Goal: Task Accomplishment & Management: Use online tool/utility

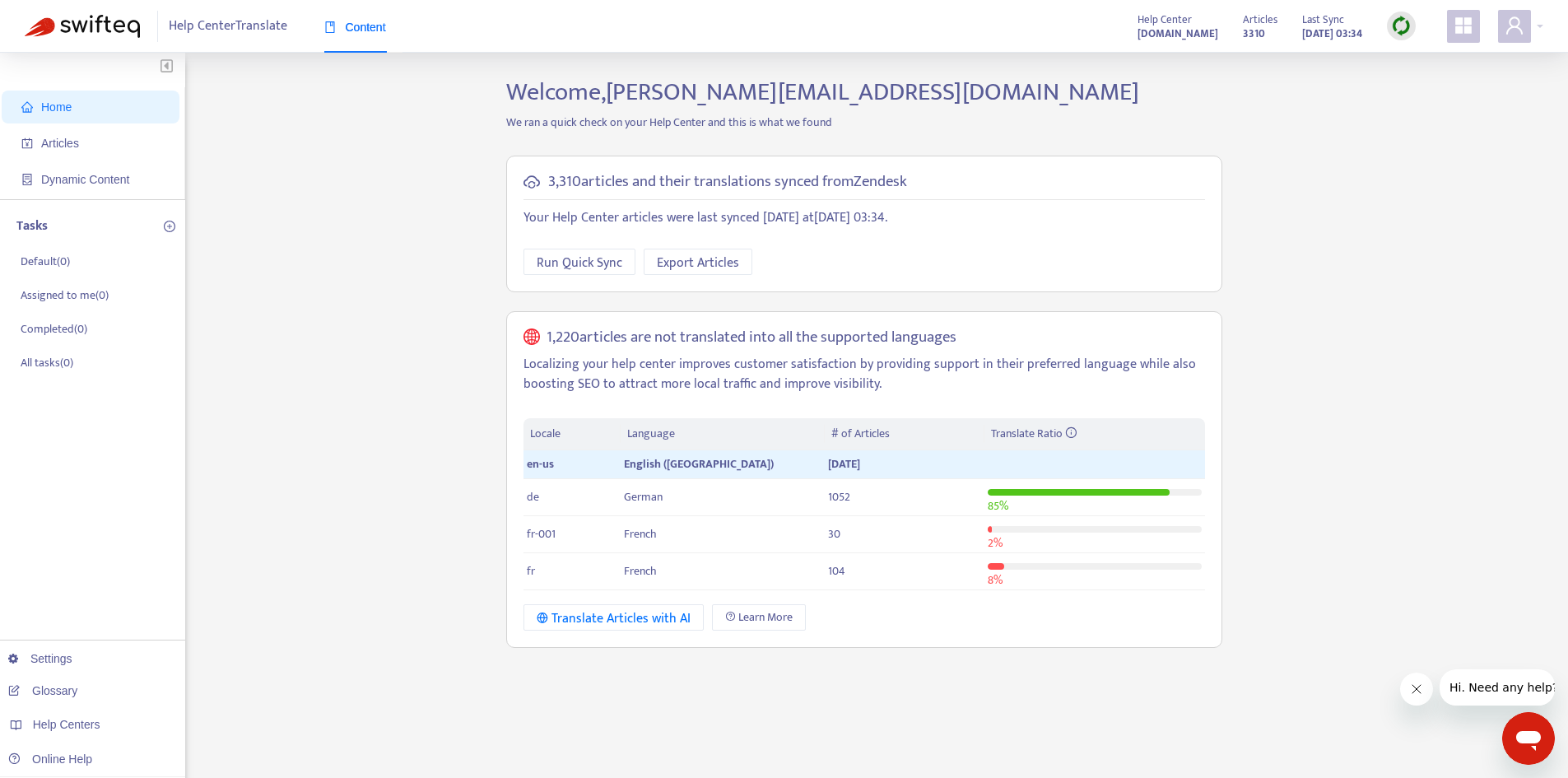
click at [559, 442] on th "Locale" at bounding box center [571, 433] width 97 height 32
drag, startPoint x: 547, startPoint y: 430, endPoint x: 653, endPoint y: 432, distance: 106.0
click at [653, 432] on tr "Locale Language # of Articles Translate Ratio" at bounding box center [863, 433] width 681 height 32
click at [653, 432] on th "Language" at bounding box center [722, 433] width 204 height 32
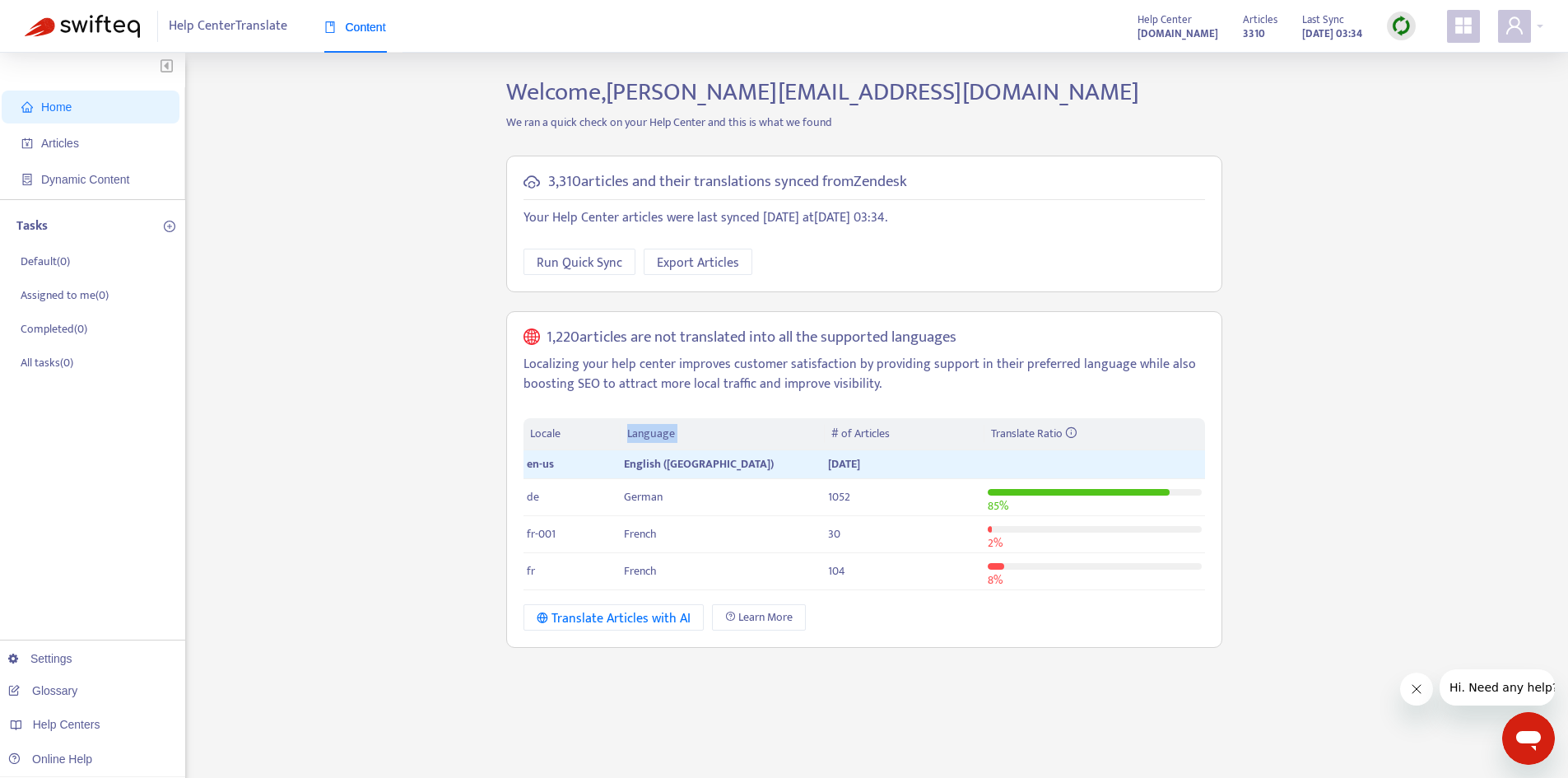
click at [653, 432] on th "Language" at bounding box center [722, 433] width 204 height 32
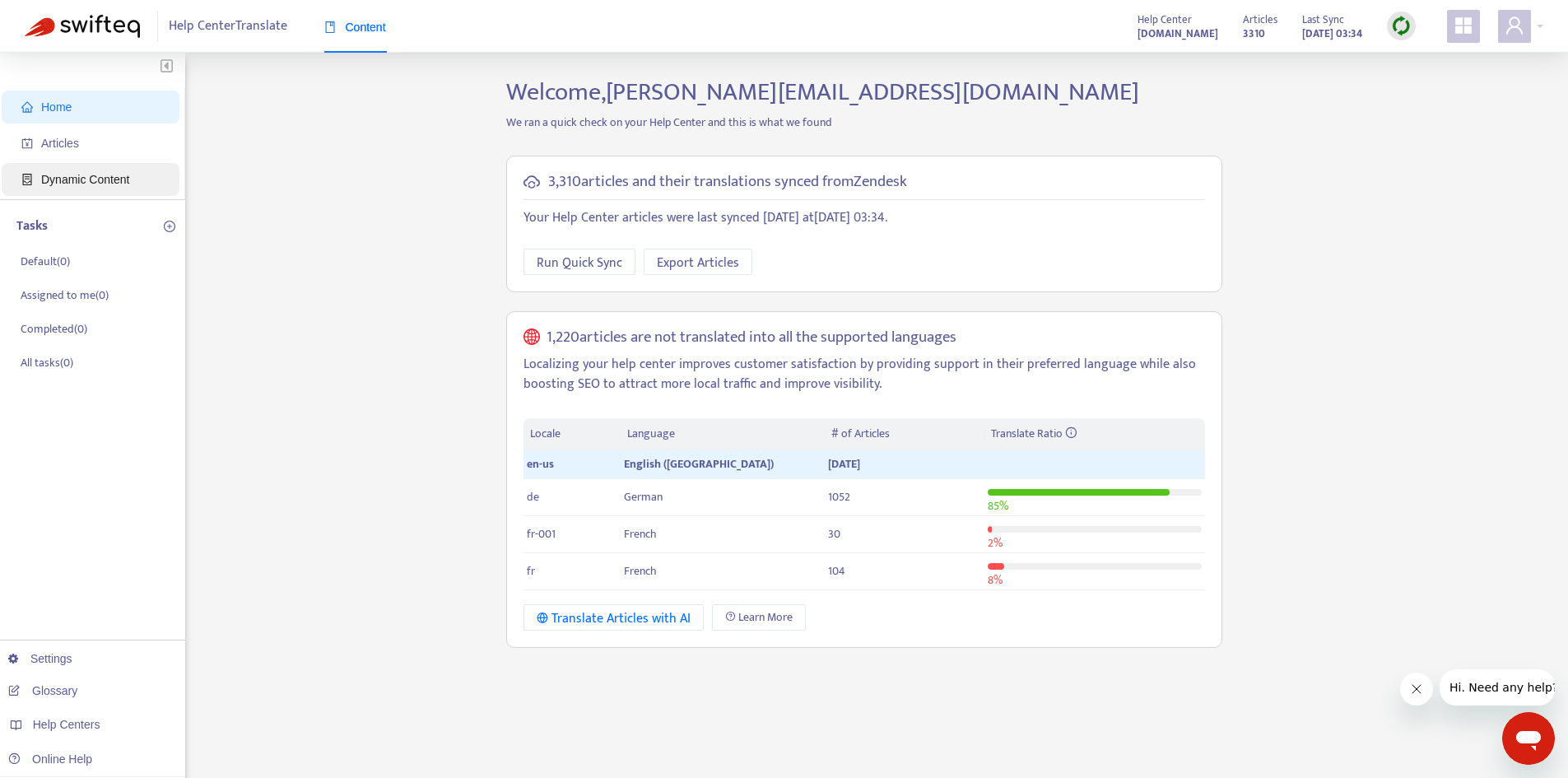
click at [88, 173] on span "Dynamic Content" at bounding box center [84, 180] width 88 height 14
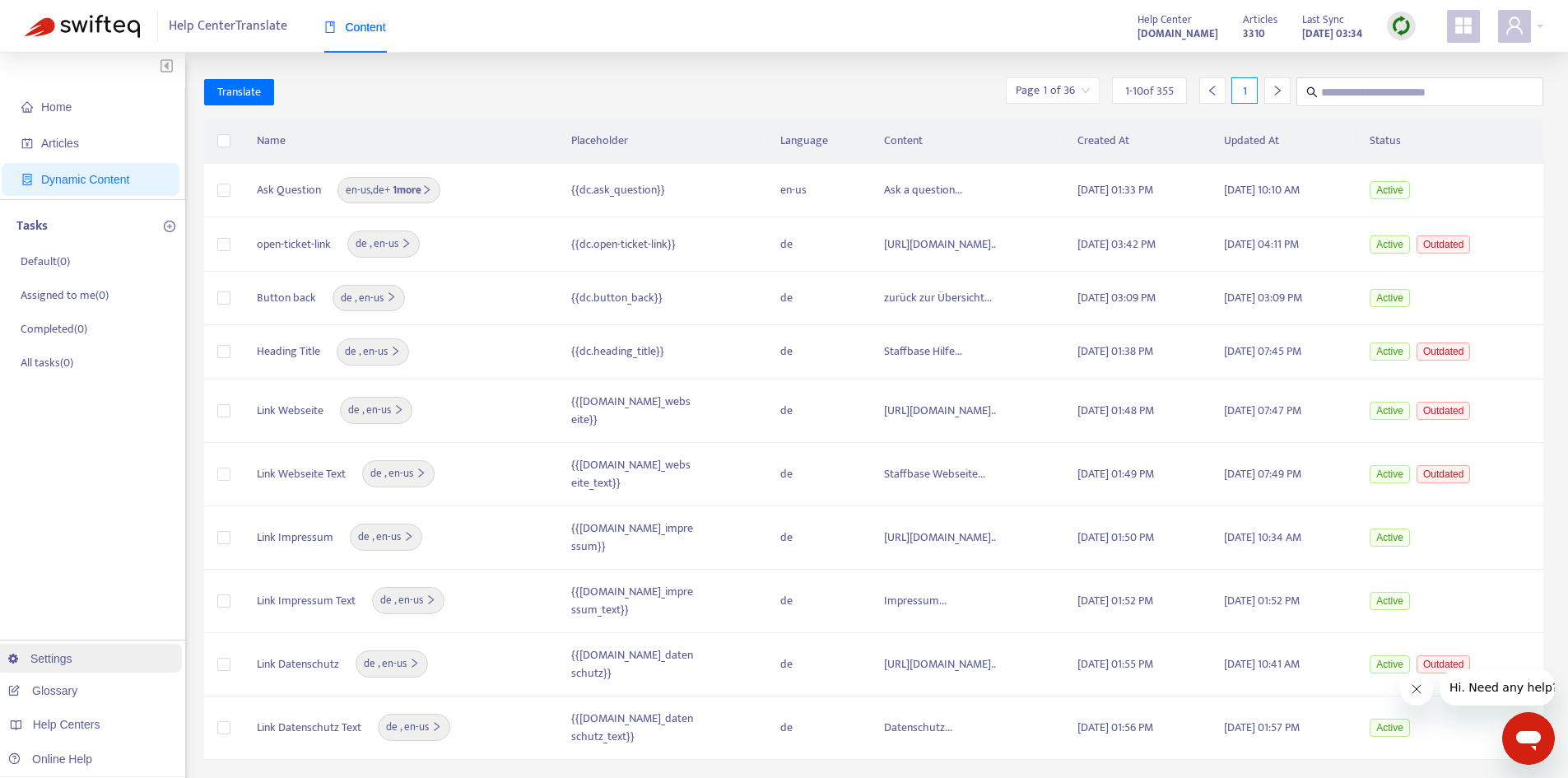
click at [54, 662] on link "Settings" at bounding box center [40, 658] width 64 height 14
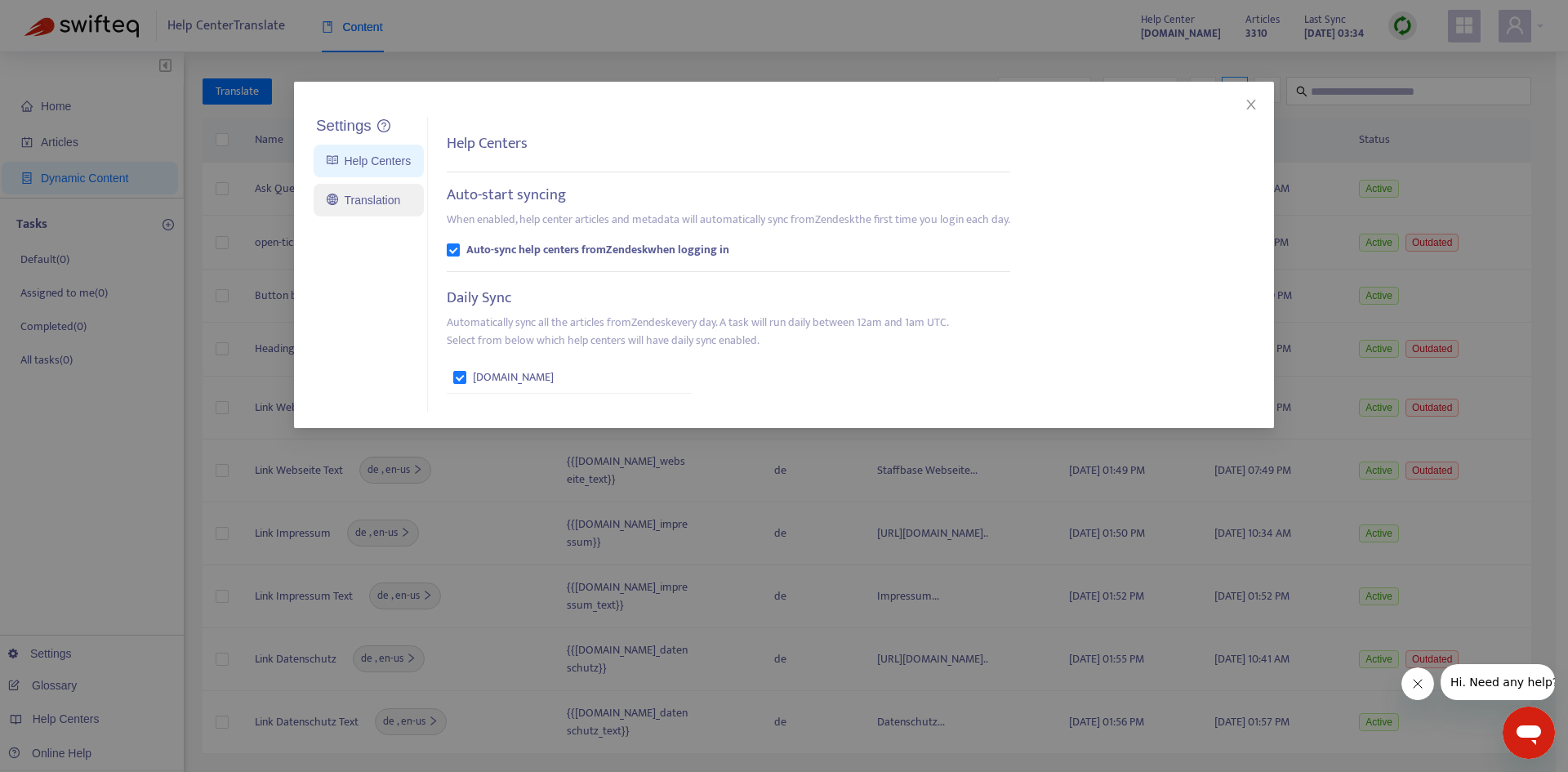
click at [383, 193] on link "Translation" at bounding box center [364, 200] width 74 height 13
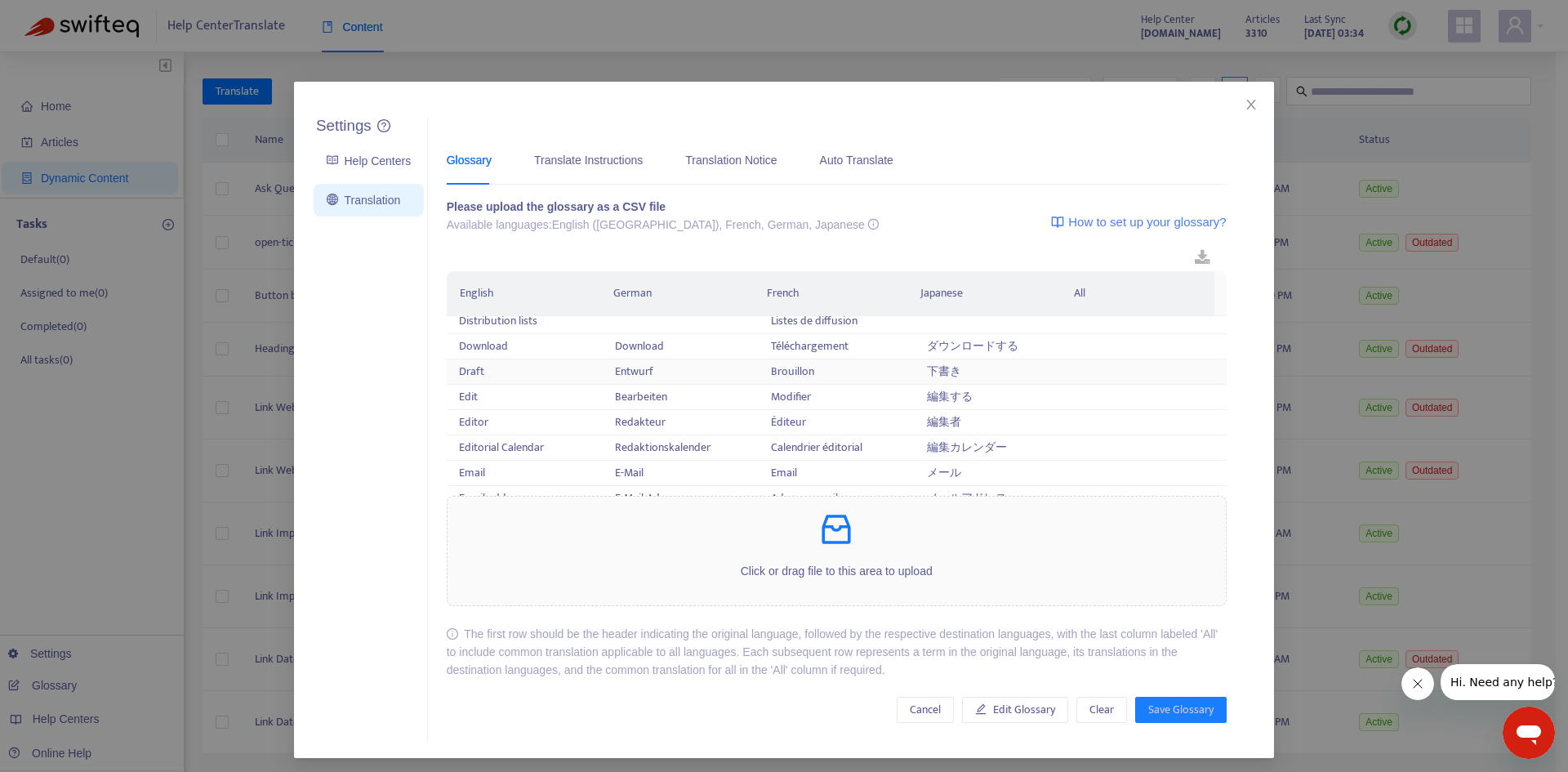
scroll to position [1633, 0]
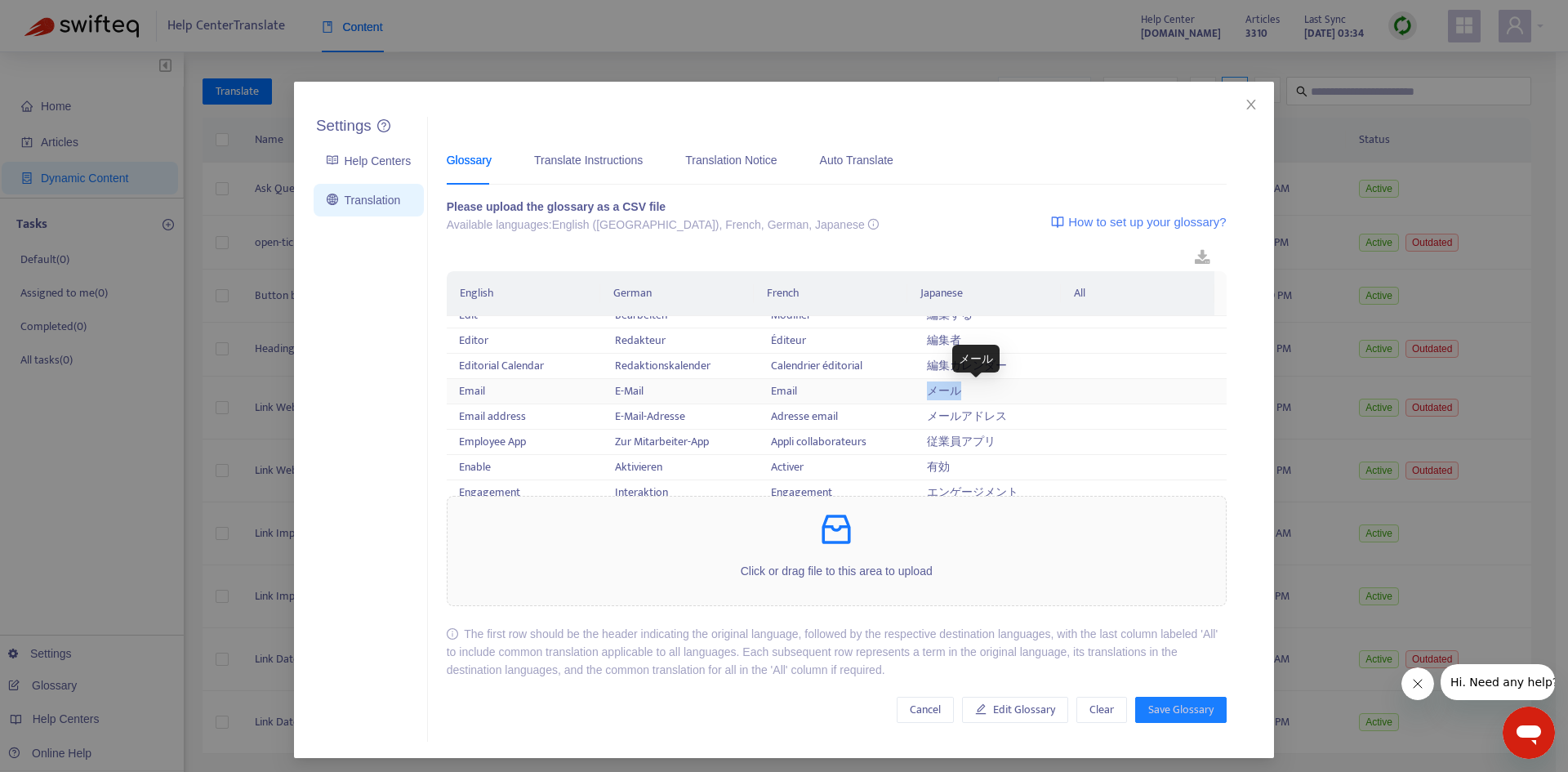
drag, startPoint x: 910, startPoint y: 388, endPoint x: 949, endPoint y: 390, distance: 39.1
click at [949, 390] on td "メール" at bounding box center [992, 391] width 156 height 25
copy div "メール"
